Goal: Information Seeking & Learning: Find specific fact

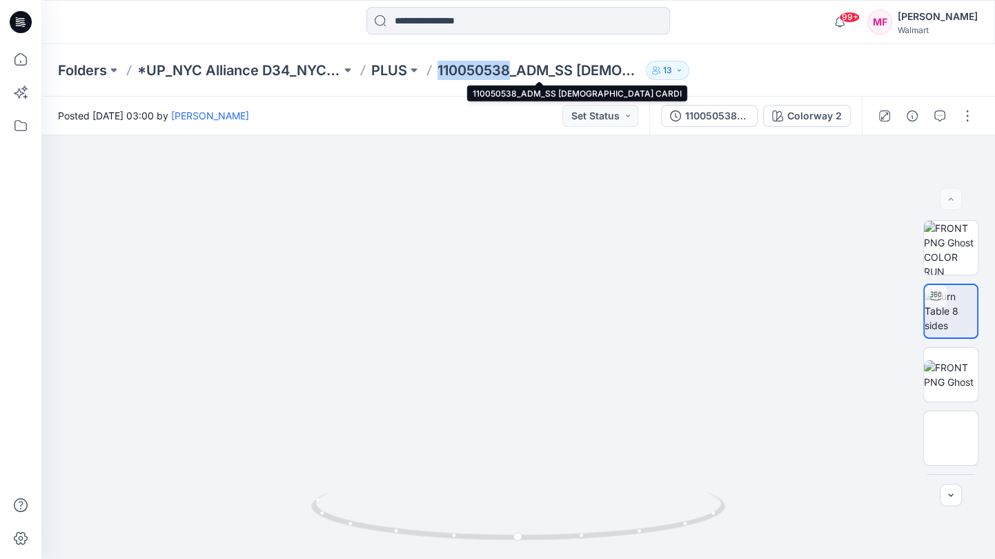
drag, startPoint x: 440, startPoint y: 68, endPoint x: 513, endPoint y: 72, distance: 73.2
click at [513, 72] on p "110050538_ADM_SS [DEMOGRAPHIC_DATA] CARDI" at bounding box center [540, 70] width 204 height 19
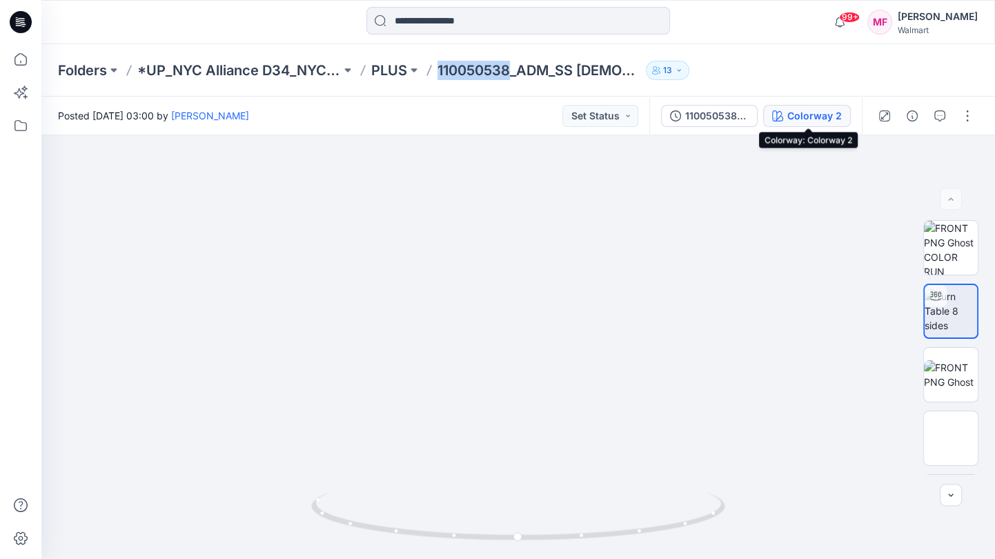
click at [790, 112] on div "Colorway 2" at bounding box center [814, 115] width 55 height 15
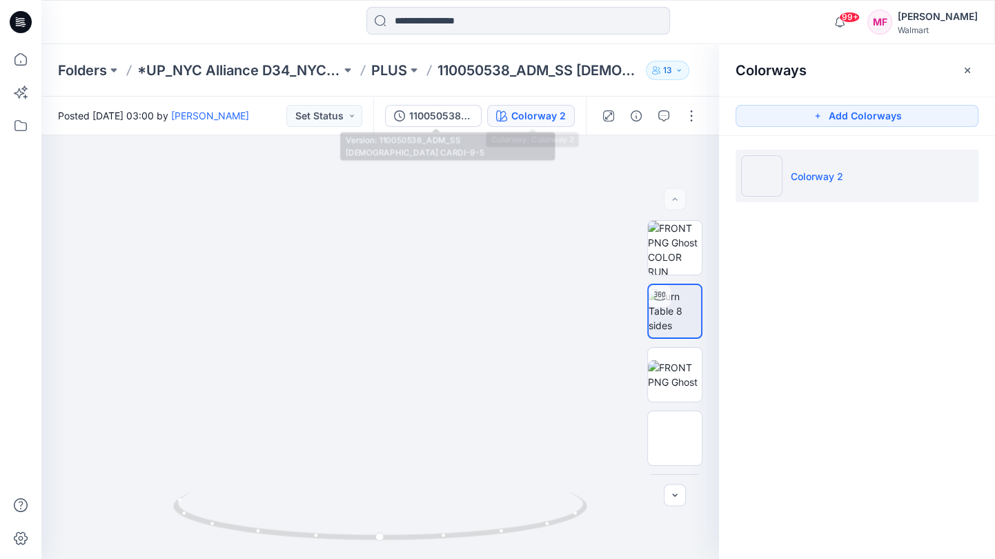
click at [457, 104] on div "110050538_ADM_SS [DEMOGRAPHIC_DATA] CARDI-9-5 Colorway 2" at bounding box center [479, 116] width 213 height 39
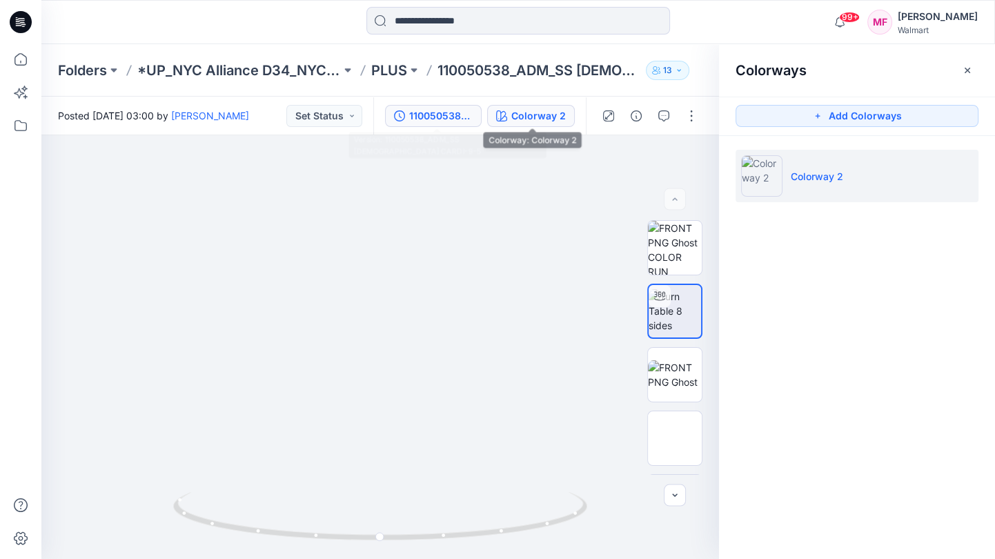
click at [442, 116] on div "110050538_ADM_SS [DEMOGRAPHIC_DATA] CARDI-9-5" at bounding box center [440, 115] width 63 height 15
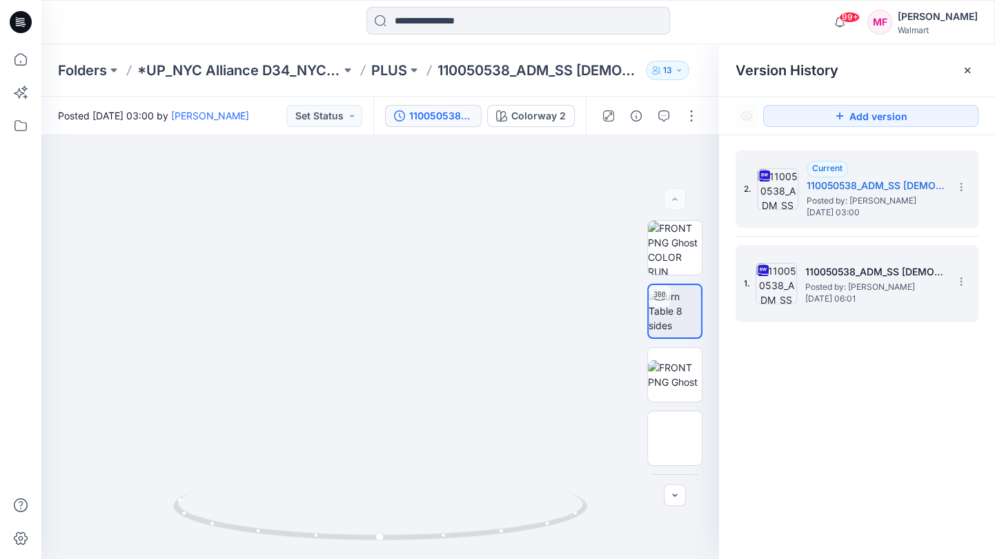
click at [872, 271] on h5 "110050538_ADM_SS [DEMOGRAPHIC_DATA] CARDI" at bounding box center [874, 272] width 138 height 17
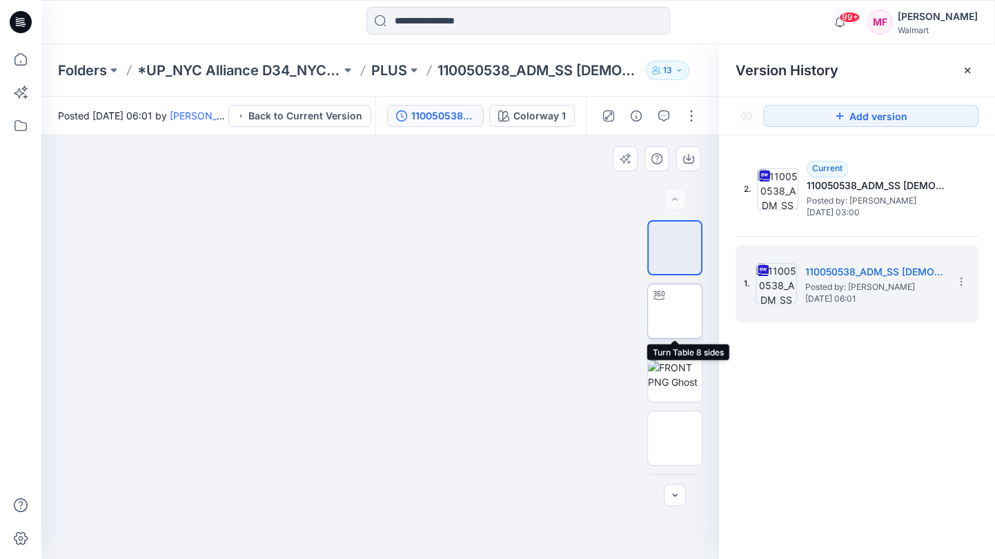
click at [675, 311] on img at bounding box center [675, 311] width 0 height 0
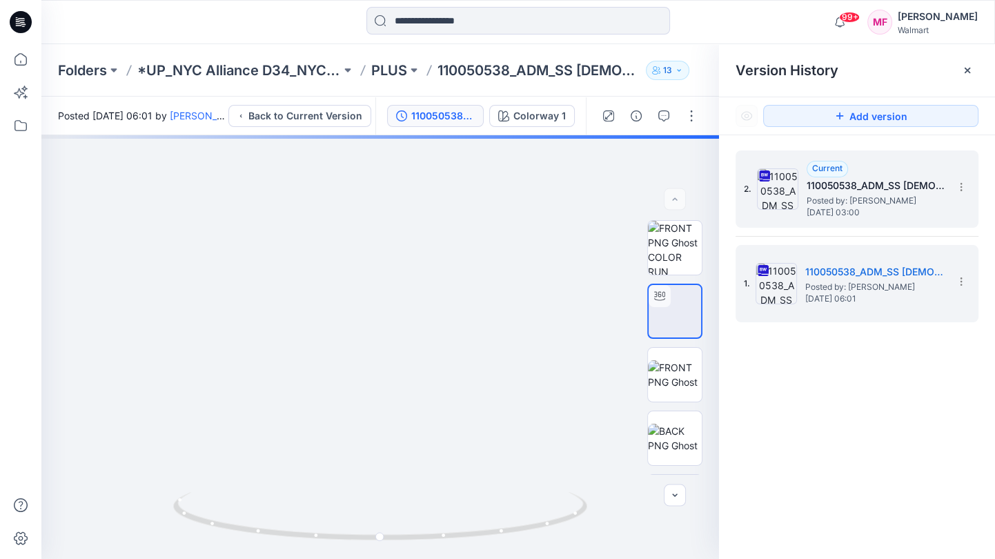
click at [780, 192] on img at bounding box center [777, 188] width 41 height 41
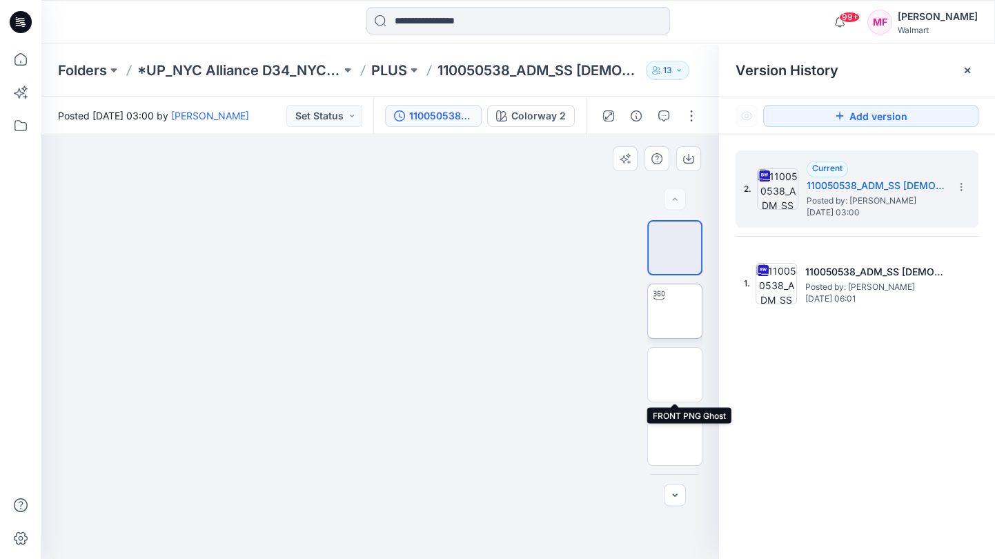
click at [675, 311] on img at bounding box center [675, 311] width 0 height 0
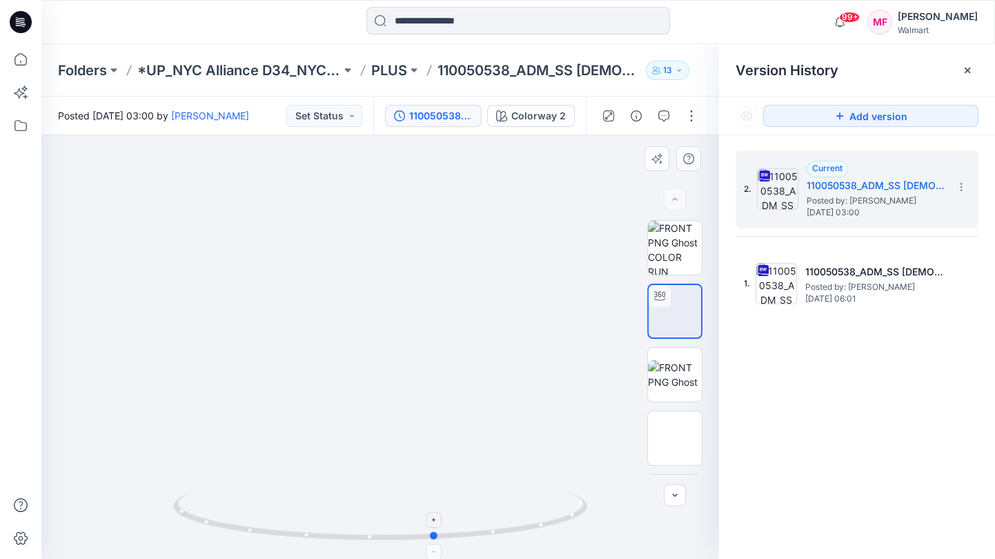
drag, startPoint x: 435, startPoint y: 525, endPoint x: 491, endPoint y: 498, distance: 62.3
click at [491, 498] on icon at bounding box center [382, 518] width 418 height 52
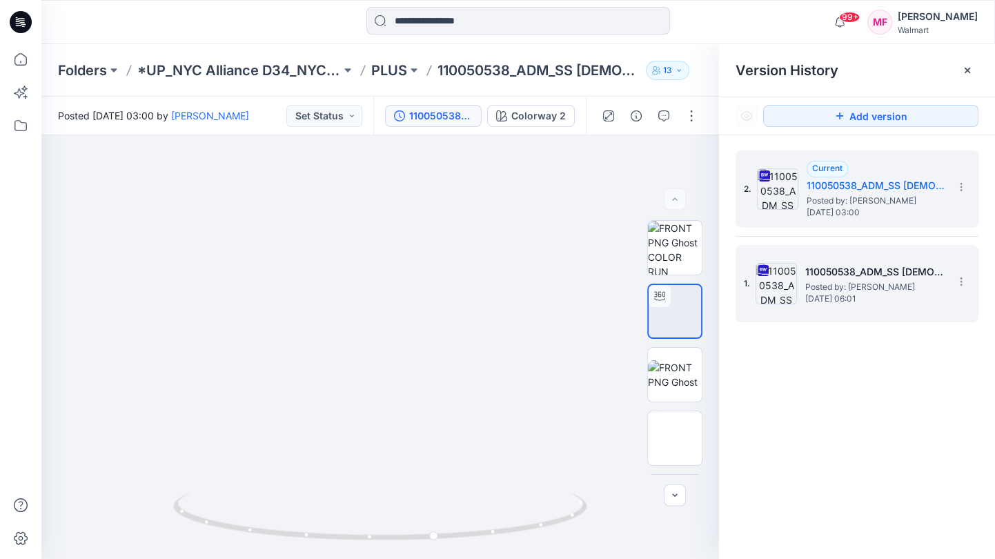
click at [806, 257] on div "1. 110050538_ADM_SS [DEMOGRAPHIC_DATA] CARDI Posted by: [PERSON_NAME] [DATE] 06…" at bounding box center [847, 284] width 207 height 66
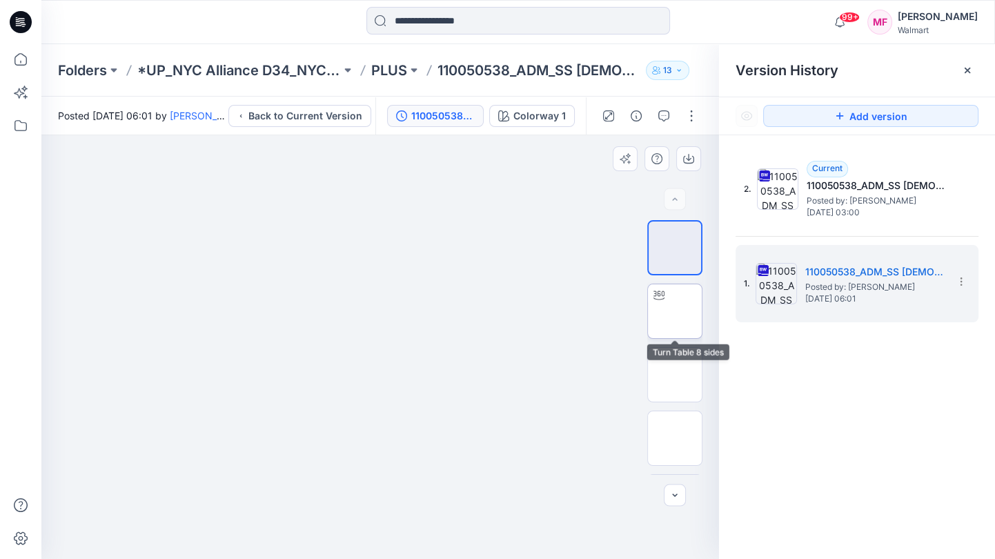
click at [675, 311] on img at bounding box center [675, 311] width 0 height 0
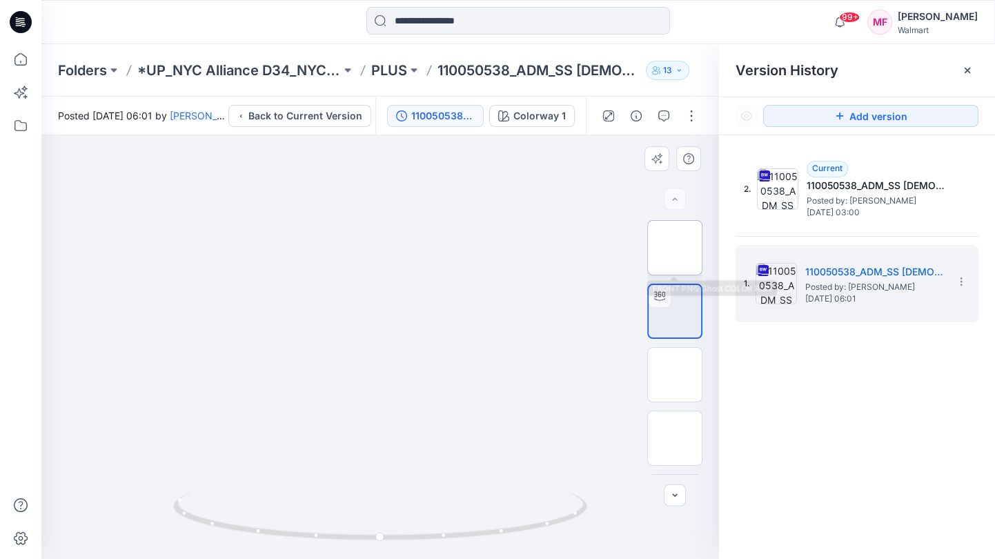
click at [675, 248] on img at bounding box center [675, 248] width 0 height 0
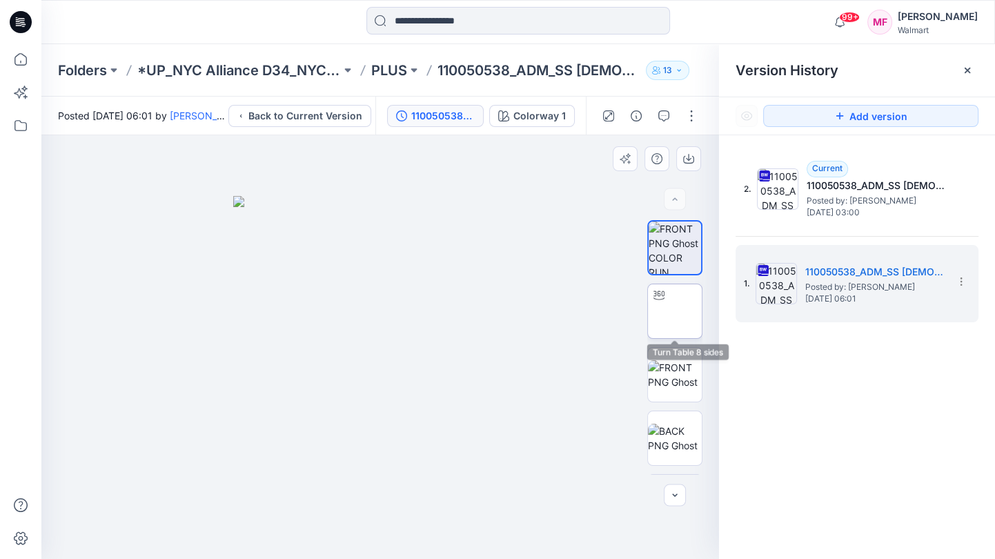
click at [675, 311] on img at bounding box center [675, 311] width 0 height 0
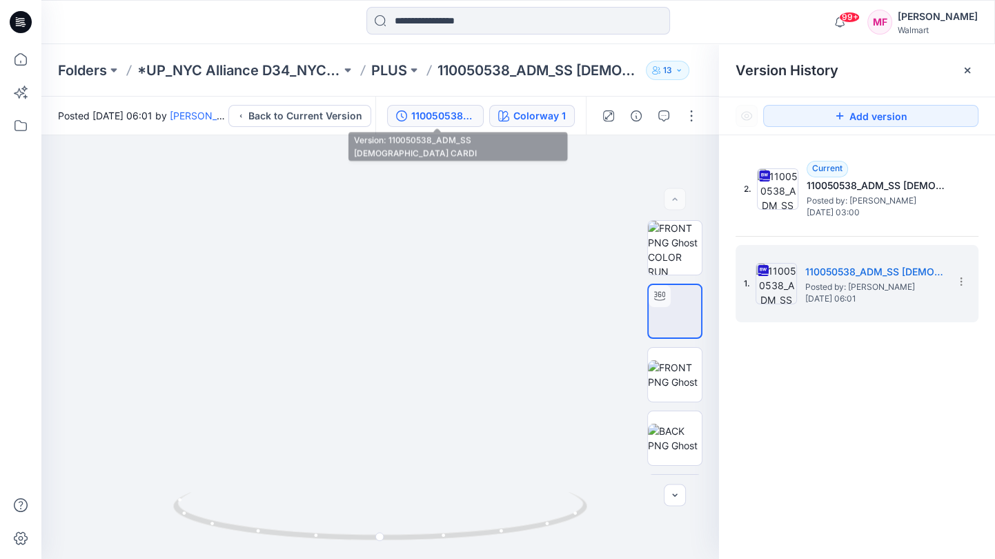
click at [523, 121] on div "Colorway 1" at bounding box center [539, 115] width 52 height 15
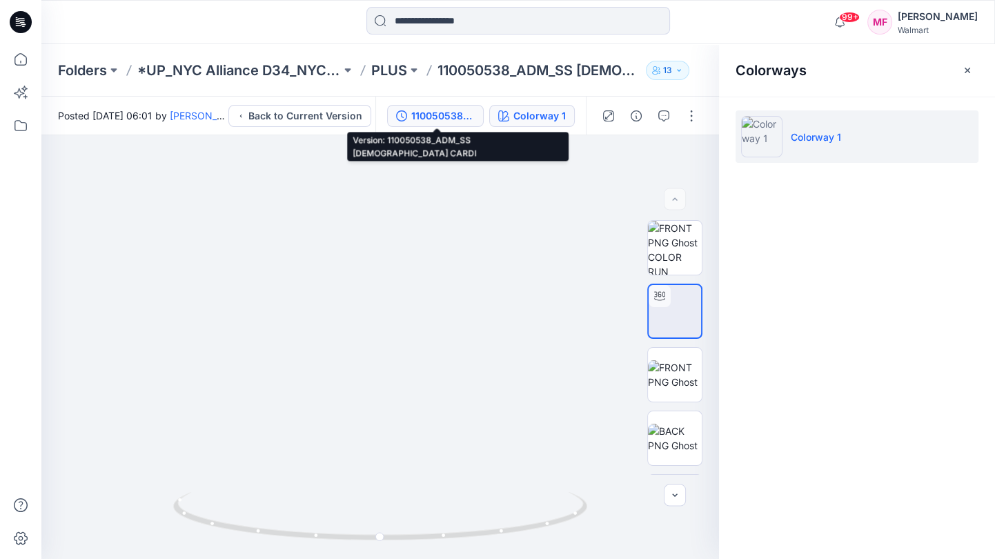
click at [424, 120] on div "110050538_ADM_SS [DEMOGRAPHIC_DATA] CARDI" at bounding box center [442, 115] width 63 height 15
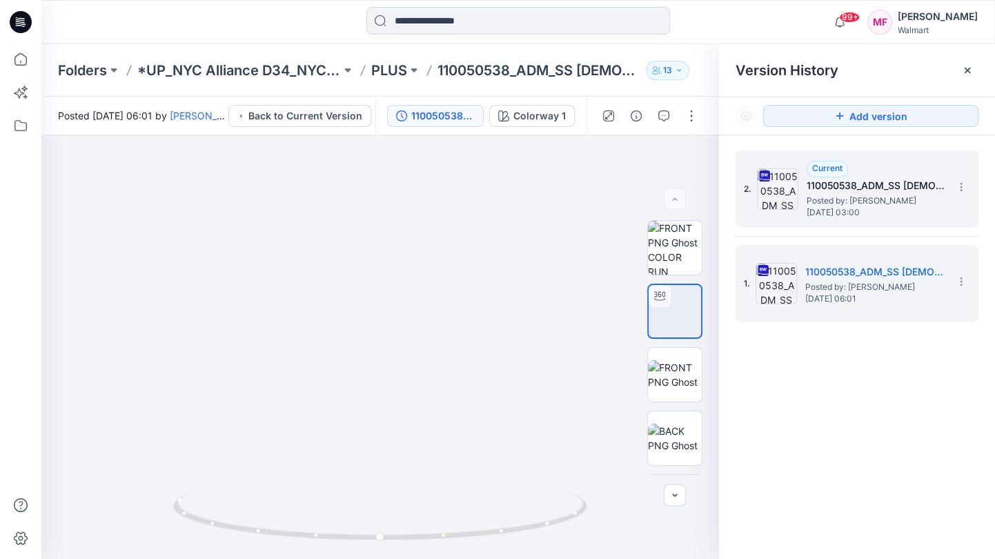
click at [832, 199] on span "Posted by: [PERSON_NAME]" at bounding box center [876, 201] width 138 height 14
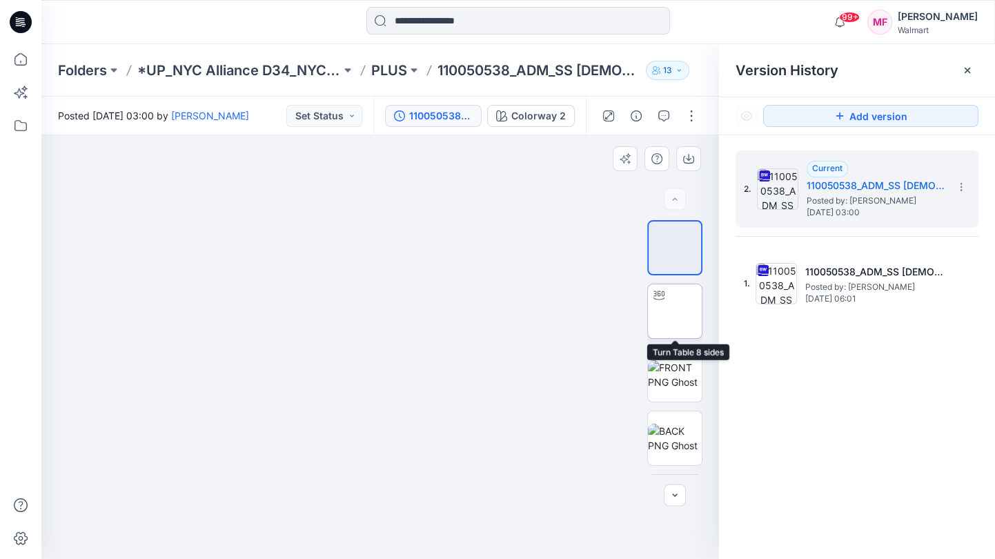
click at [675, 311] on img at bounding box center [675, 311] width 0 height 0
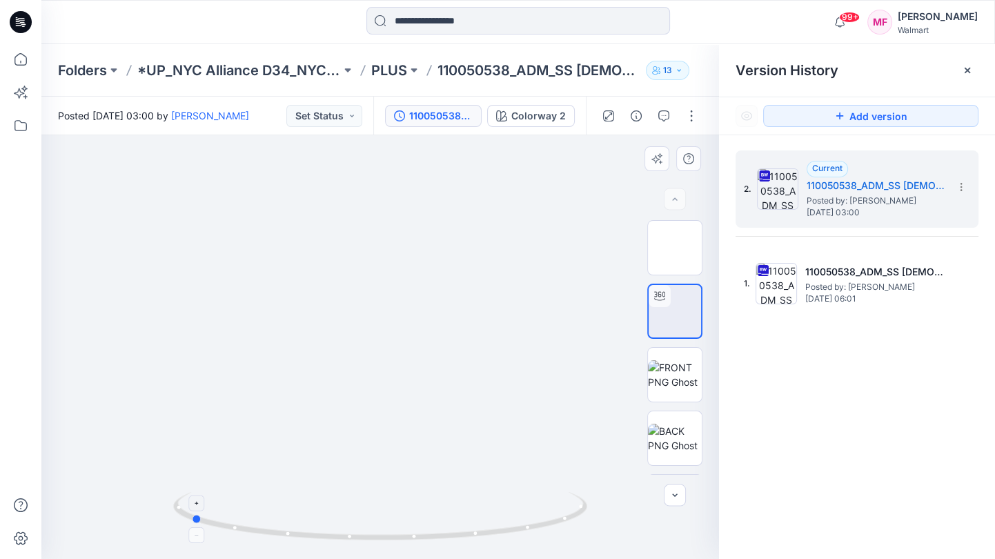
drag, startPoint x: 402, startPoint y: 531, endPoint x: 212, endPoint y: 528, distance: 189.8
click at [212, 528] on icon at bounding box center [382, 518] width 418 height 52
click at [523, 81] on div "Folders *UP_NYC Alliance D34_NYC IN* PLUS 110050538_ADM_SS [DEMOGRAPHIC_DATA] C…" at bounding box center [518, 70] width 954 height 52
click at [391, 70] on p "PLUS" at bounding box center [389, 70] width 36 height 19
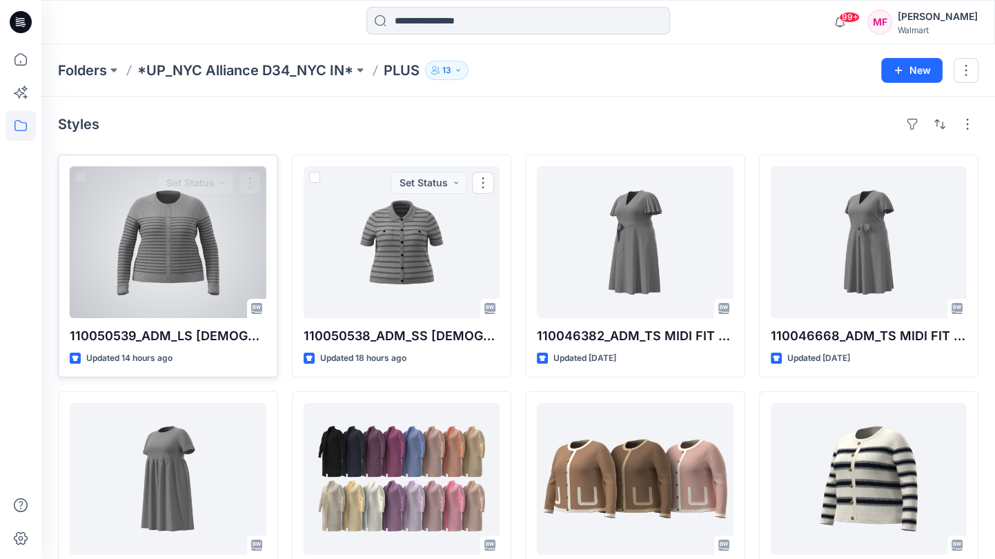
click at [179, 251] on div at bounding box center [168, 242] width 197 height 152
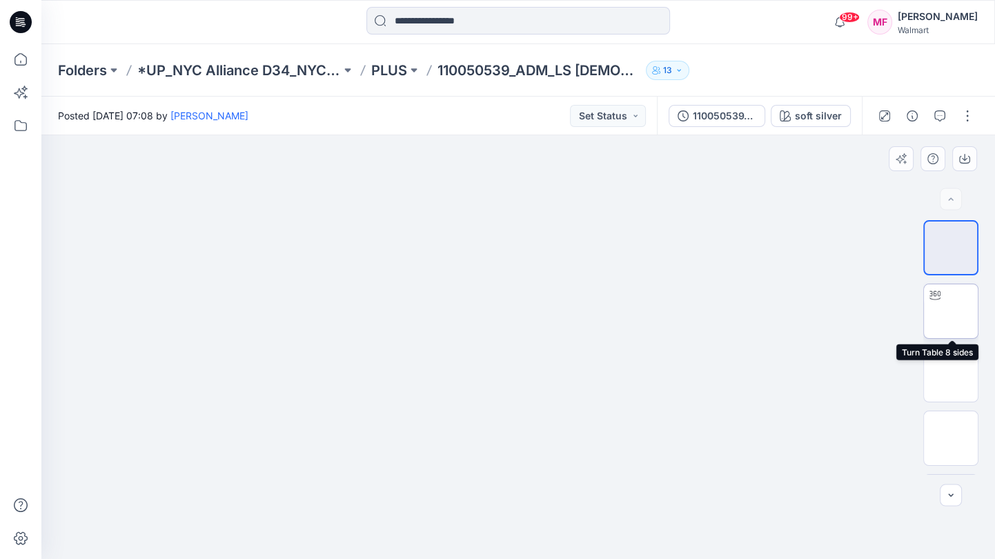
click at [951, 311] on img at bounding box center [951, 311] width 0 height 0
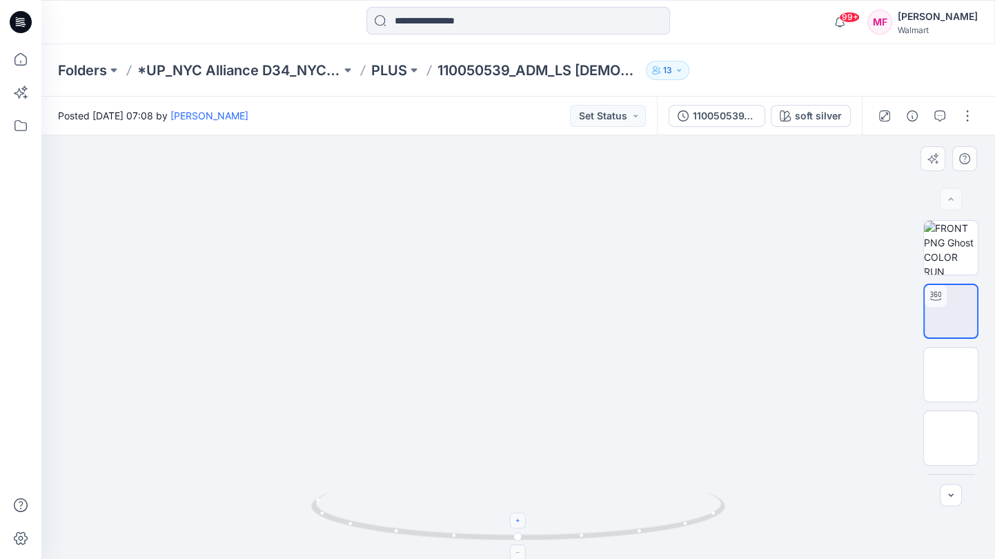
drag, startPoint x: 515, startPoint y: 519, endPoint x: 342, endPoint y: 520, distance: 172.5
click at [335, 520] on icon at bounding box center [520, 518] width 418 height 52
drag, startPoint x: 391, startPoint y: 530, endPoint x: 618, endPoint y: 523, distance: 227.2
click at [618, 523] on icon at bounding box center [520, 518] width 418 height 52
drag, startPoint x: 566, startPoint y: 485, endPoint x: 598, endPoint y: 446, distance: 50.5
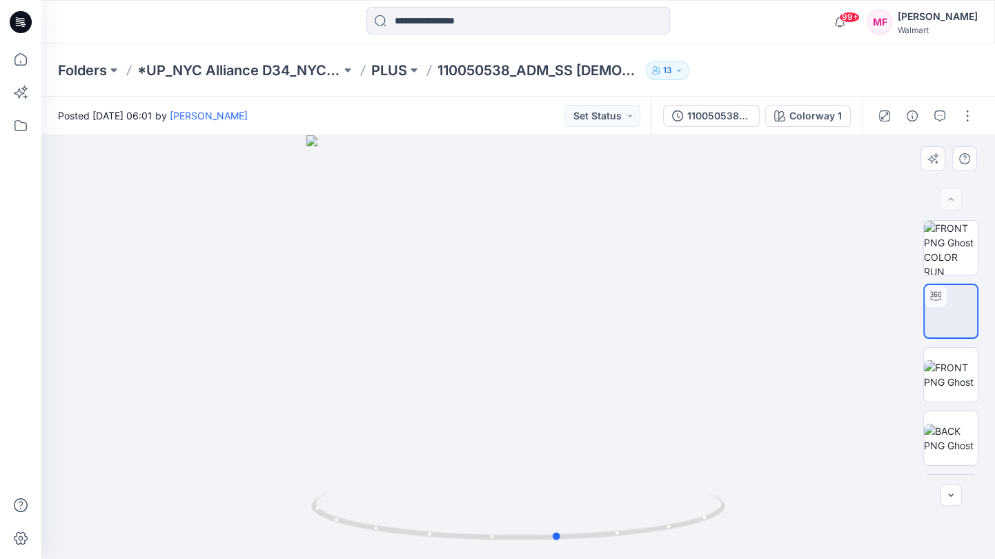
click at [598, 446] on div at bounding box center [518, 347] width 954 height 424
click at [380, 70] on p "PLUS" at bounding box center [389, 70] width 36 height 19
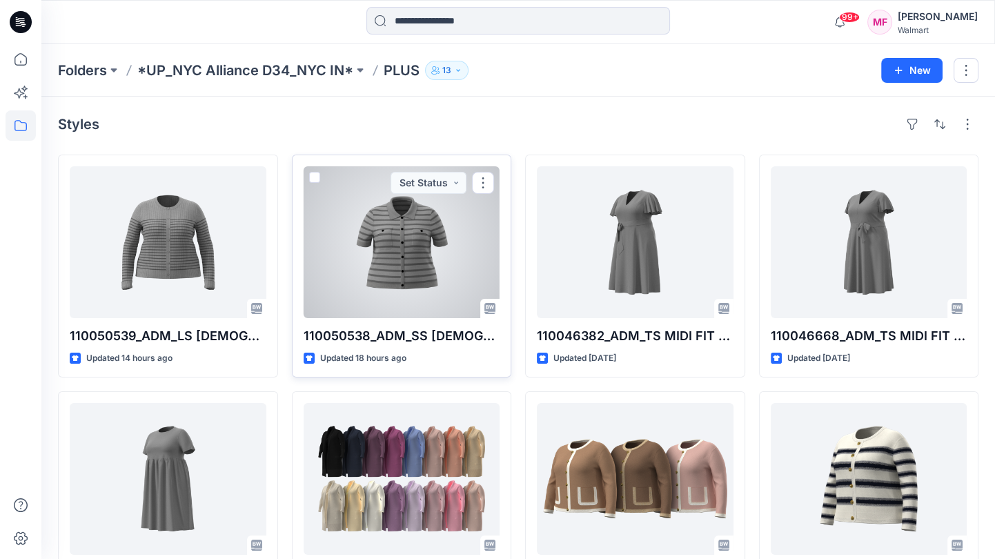
click at [415, 245] on div at bounding box center [402, 242] width 197 height 152
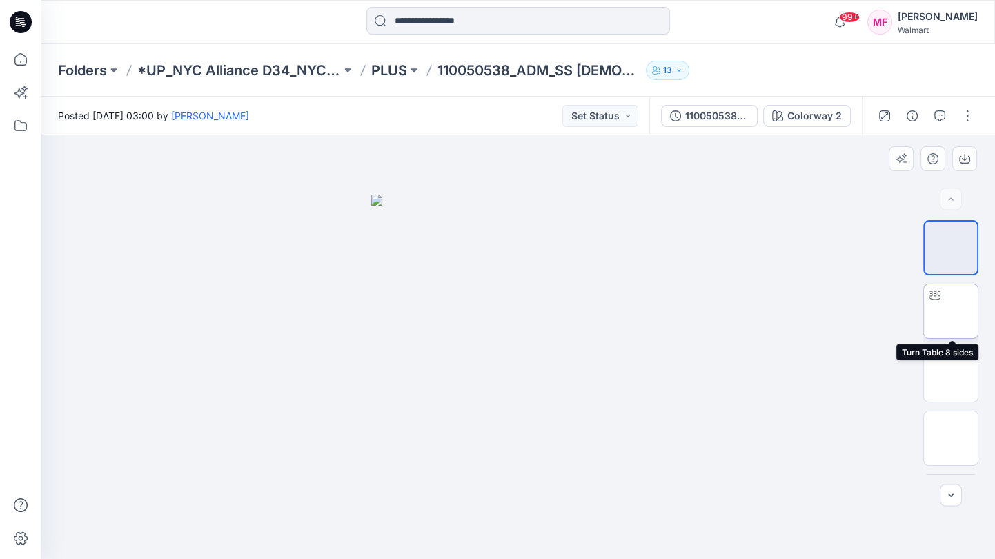
click at [951, 311] on img at bounding box center [951, 311] width 0 height 0
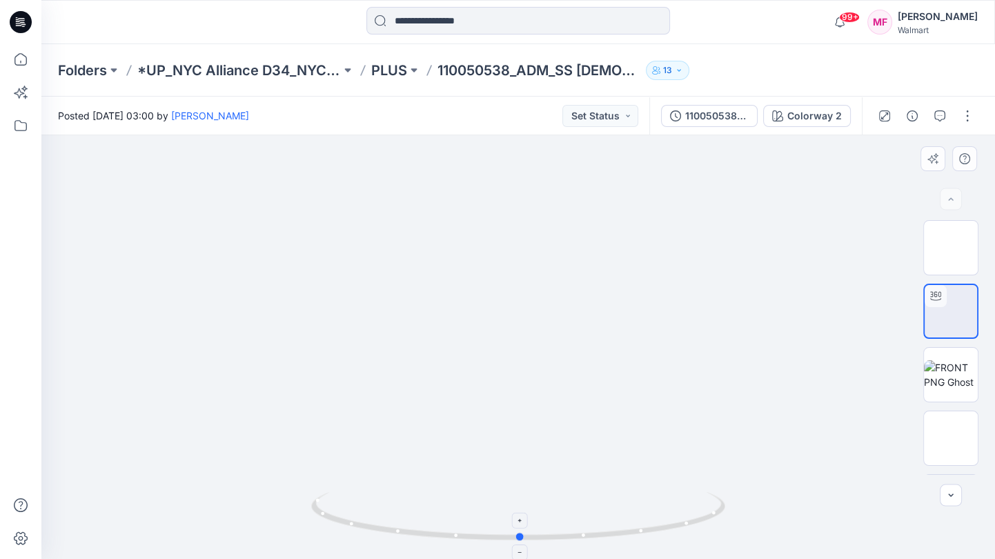
drag, startPoint x: 538, startPoint y: 535, endPoint x: 540, endPoint y: 516, distance: 18.7
click at [540, 516] on icon at bounding box center [520, 518] width 418 height 52
drag, startPoint x: 403, startPoint y: 522, endPoint x: 431, endPoint y: 520, distance: 27.7
click at [431, 520] on icon at bounding box center [520, 518] width 418 height 52
drag, startPoint x: 433, startPoint y: 527, endPoint x: 552, endPoint y: 524, distance: 118.7
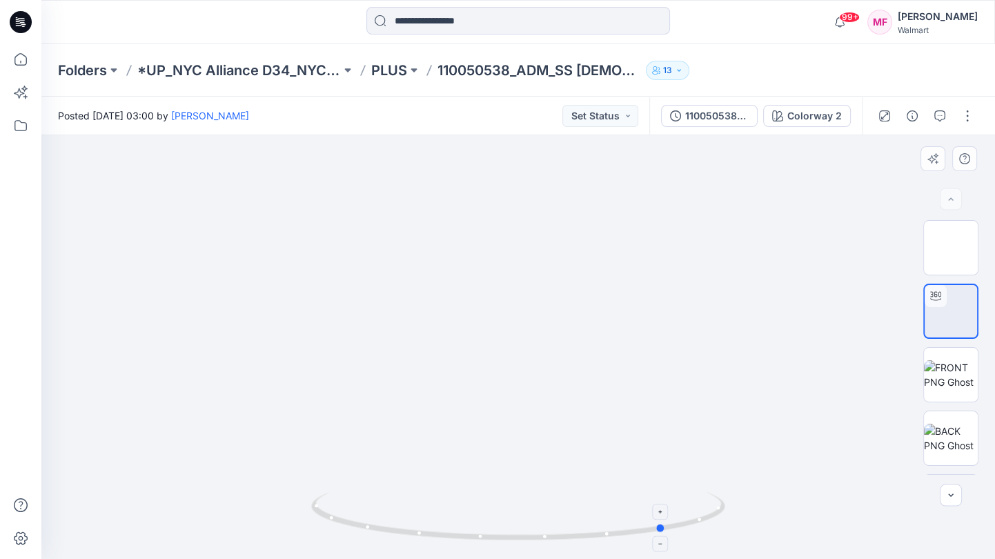
click at [552, 524] on icon at bounding box center [520, 518] width 418 height 52
drag, startPoint x: 571, startPoint y: 426, endPoint x: 480, endPoint y: 186, distance: 257.7
click at [480, 186] on img at bounding box center [426, 106] width 2631 height 2631
drag, startPoint x: 449, startPoint y: 509, endPoint x: 319, endPoint y: 503, distance: 129.9
click at [319, 503] on icon at bounding box center [520, 518] width 418 height 52
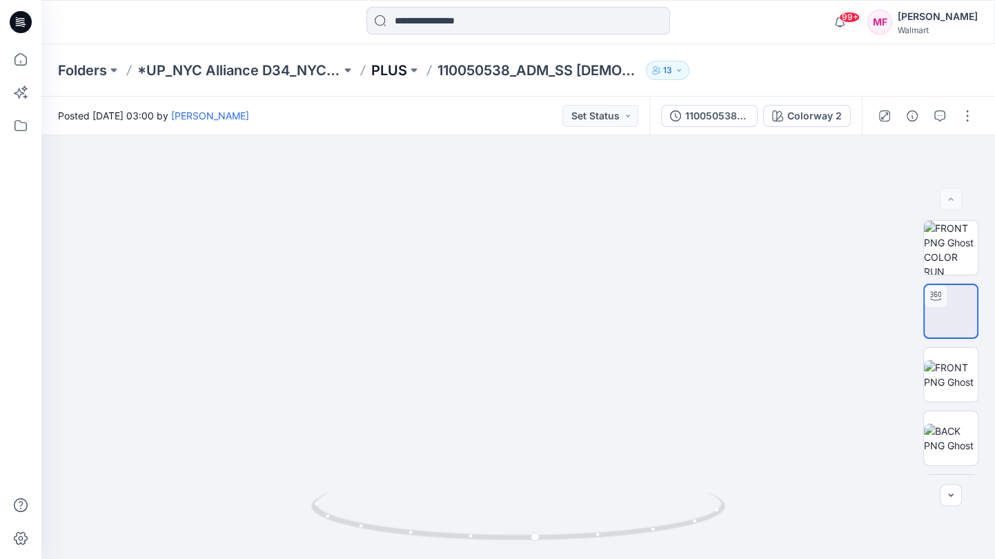
click at [379, 66] on p "PLUS" at bounding box center [389, 70] width 36 height 19
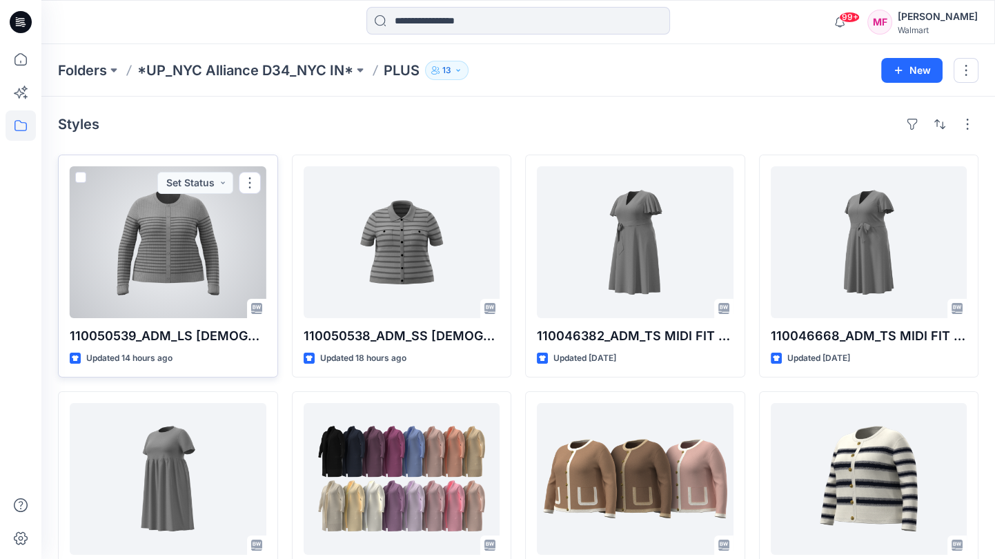
click at [168, 268] on div at bounding box center [168, 242] width 197 height 152
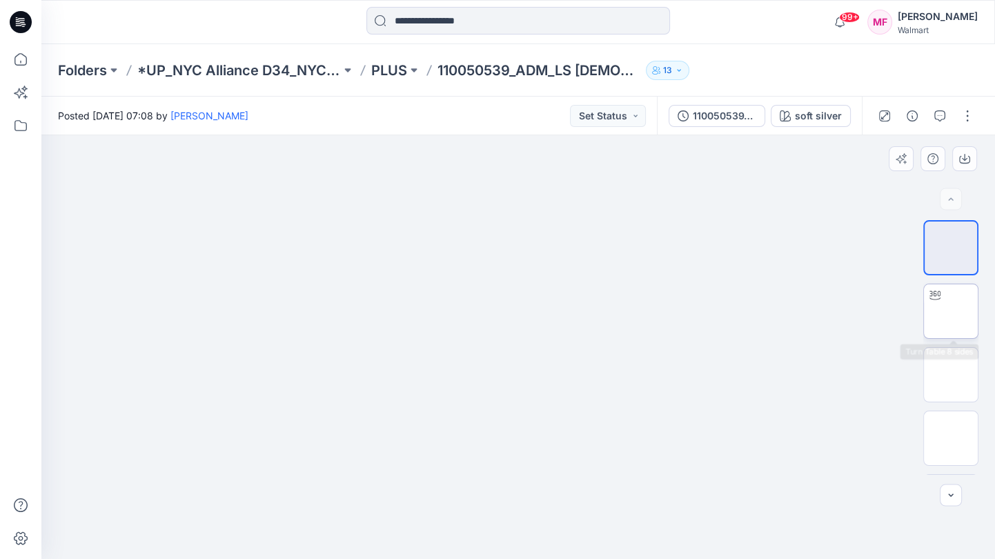
click at [951, 311] on img at bounding box center [951, 311] width 0 height 0
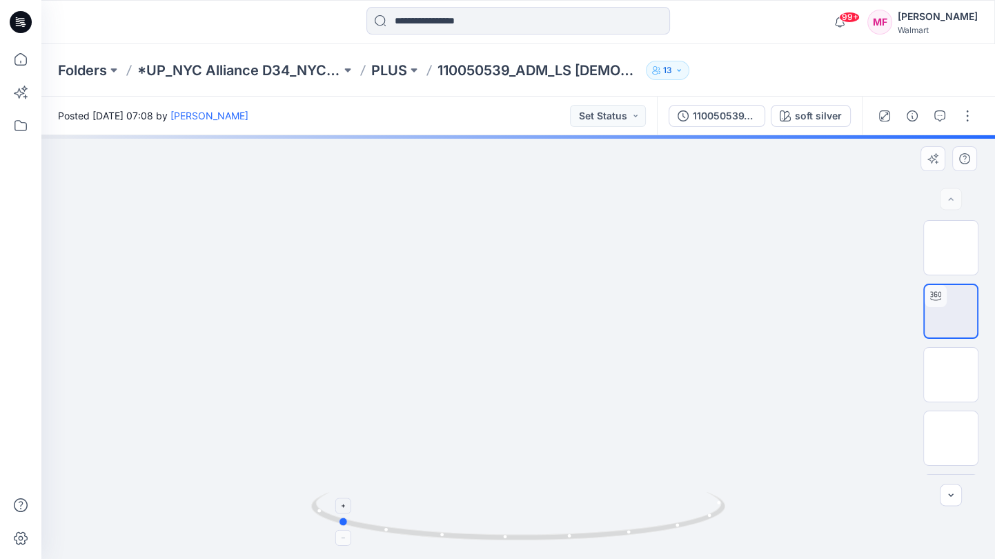
drag, startPoint x: 545, startPoint y: 511, endPoint x: 364, endPoint y: 494, distance: 181.6
click at [364, 494] on icon at bounding box center [520, 518] width 418 height 52
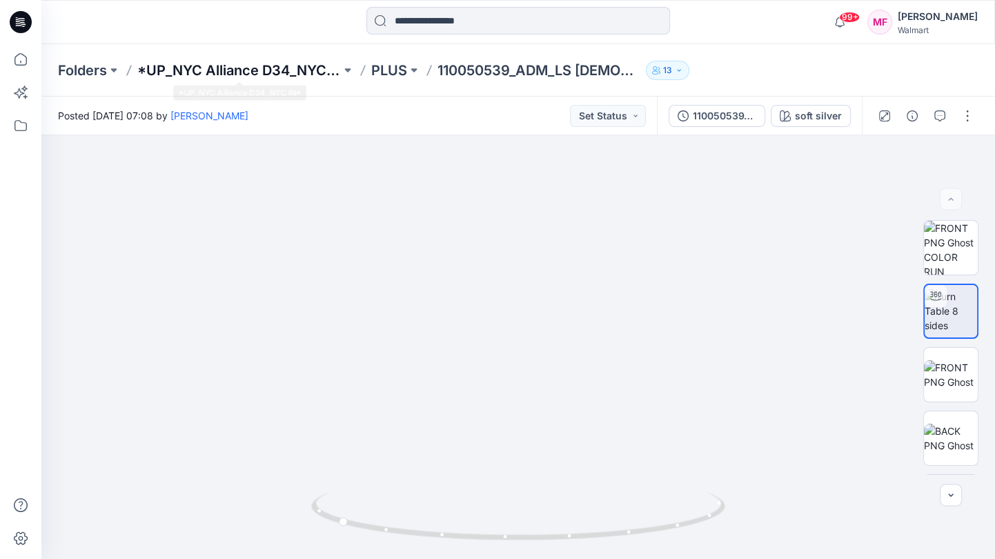
click at [321, 67] on p "*UP_NYC Alliance D34_NYC IN*" at bounding box center [239, 70] width 204 height 19
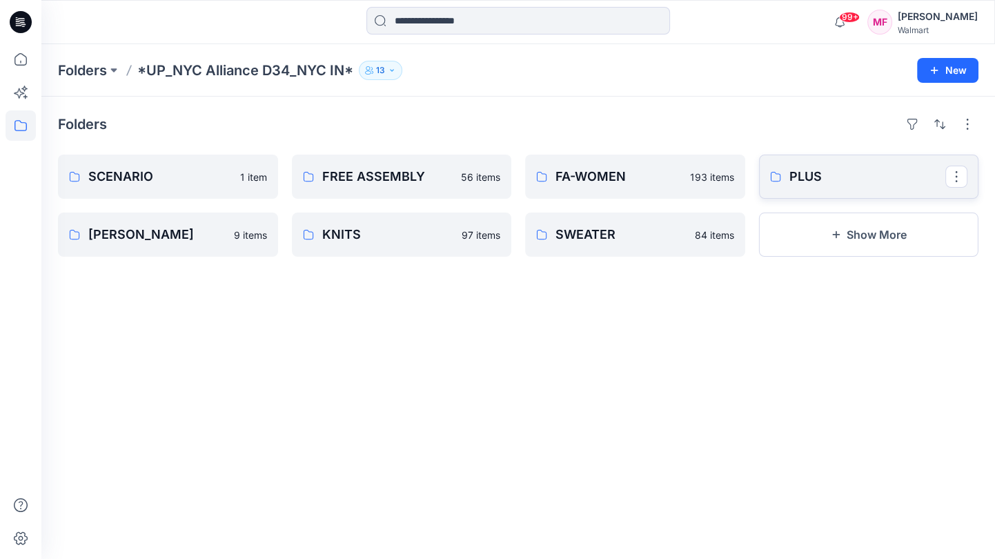
click at [796, 159] on link "PLUS" at bounding box center [869, 177] width 220 height 44
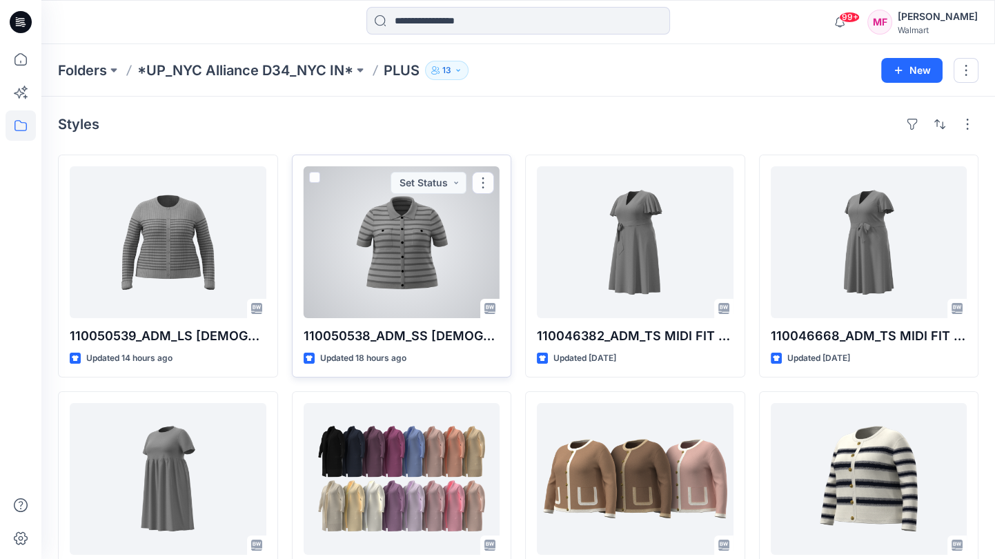
click at [398, 259] on div at bounding box center [402, 242] width 197 height 152
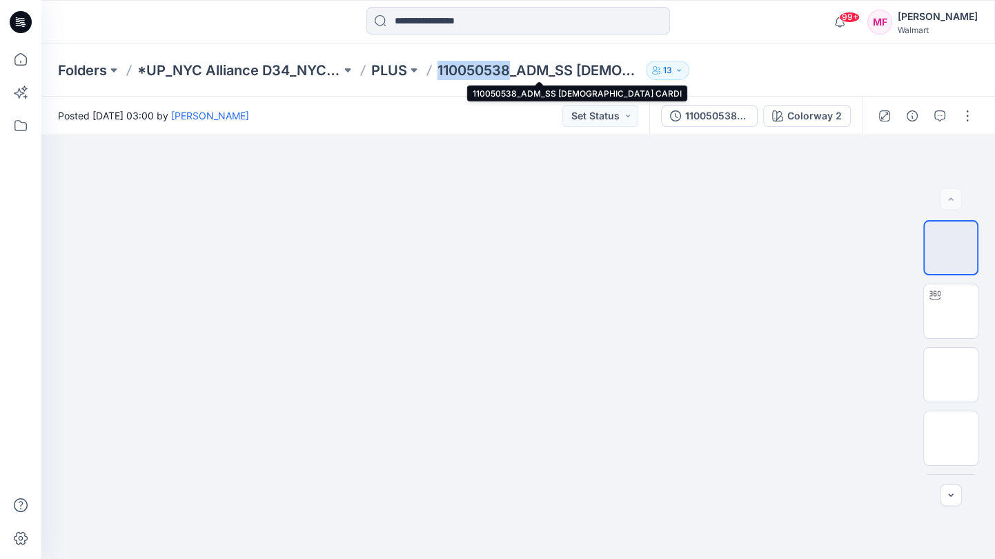
drag, startPoint x: 437, startPoint y: 68, endPoint x: 511, endPoint y: 68, distance: 74.5
click at [511, 68] on p "110050538_ADM_SS [DEMOGRAPHIC_DATA] CARDI" at bounding box center [540, 70] width 204 height 19
copy p "110050538"
